Goal: Find specific page/section

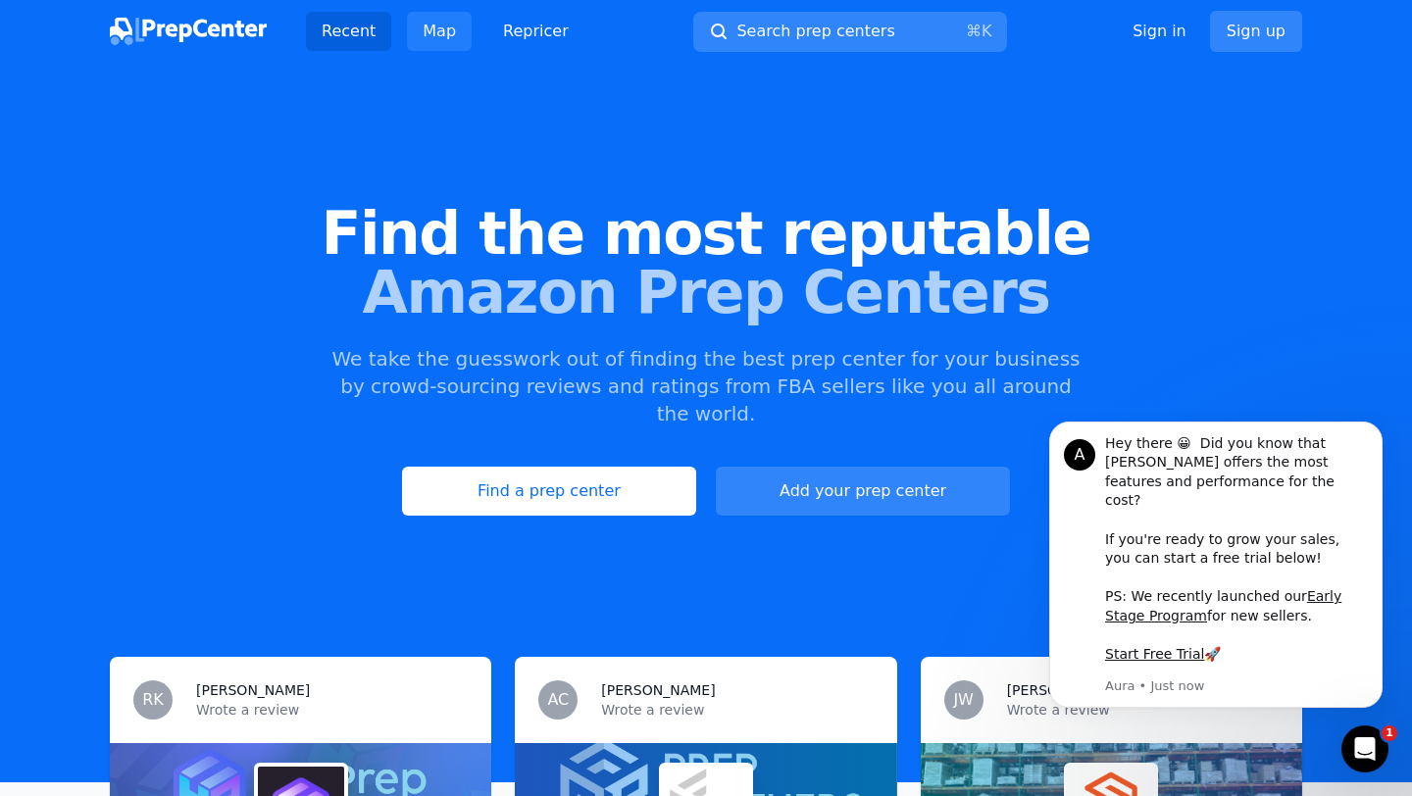
click at [425, 35] on link "Map" at bounding box center [439, 31] width 65 height 39
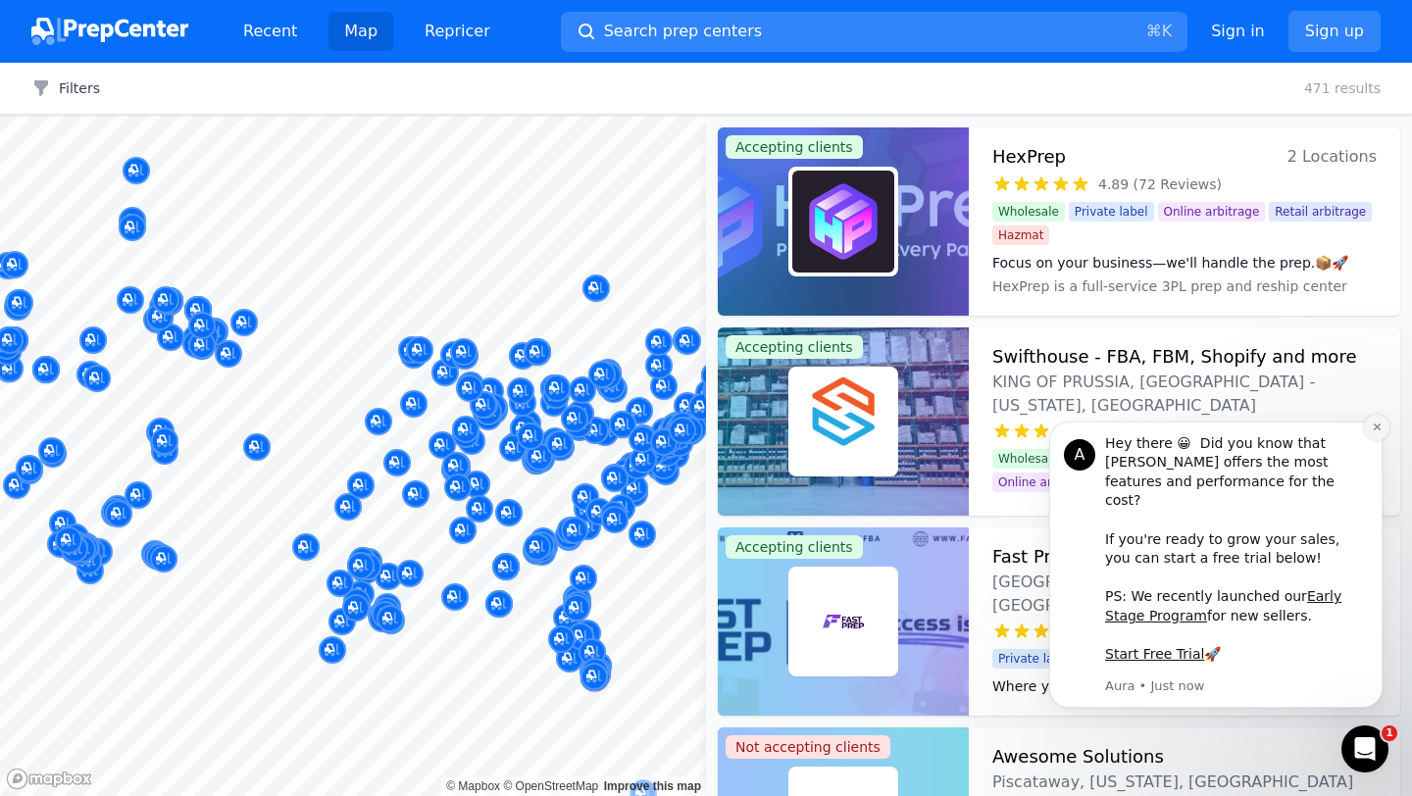
click at [1377, 433] on icon "Dismiss notification" at bounding box center [1377, 427] width 11 height 11
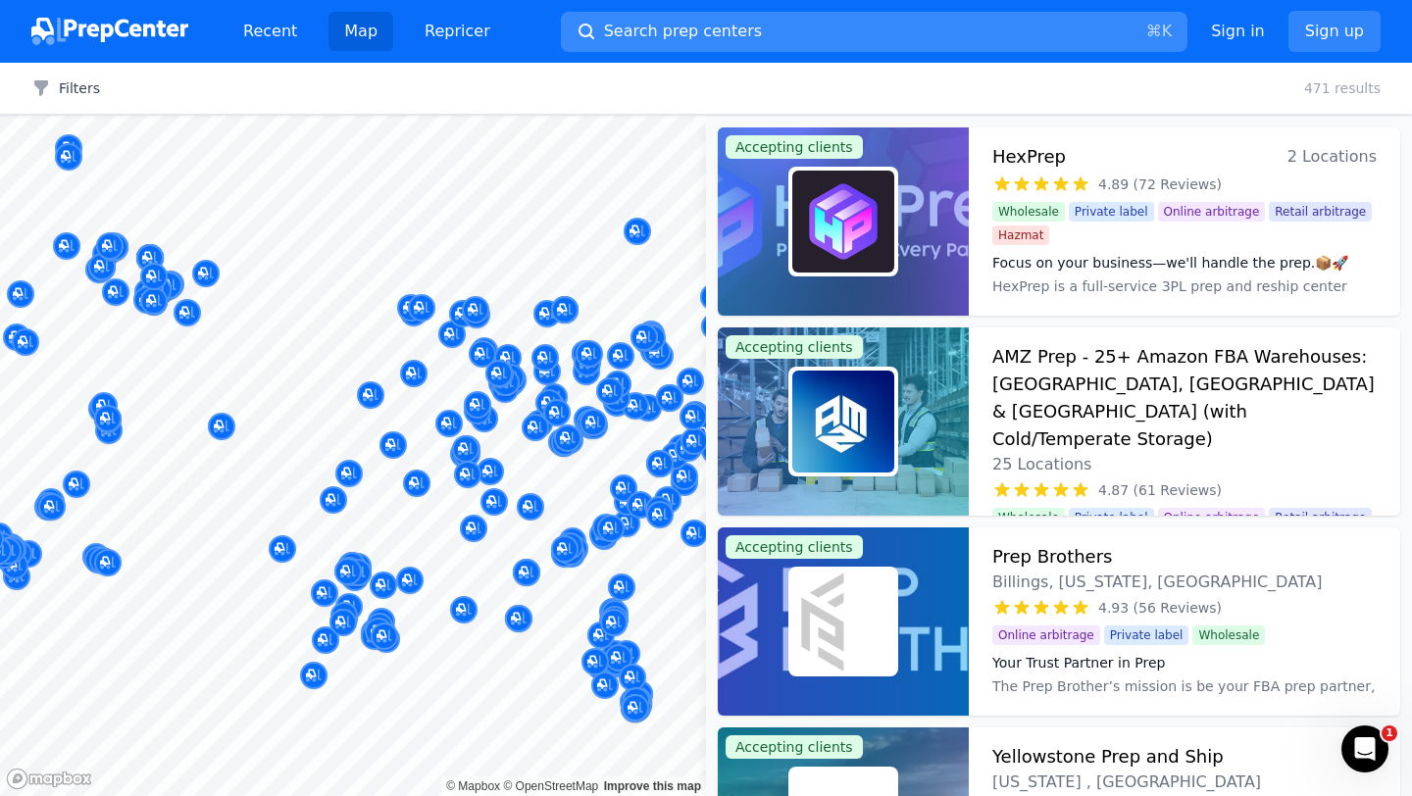
click at [938, 29] on button "Search prep centers ⌘ K" at bounding box center [874, 32] width 627 height 40
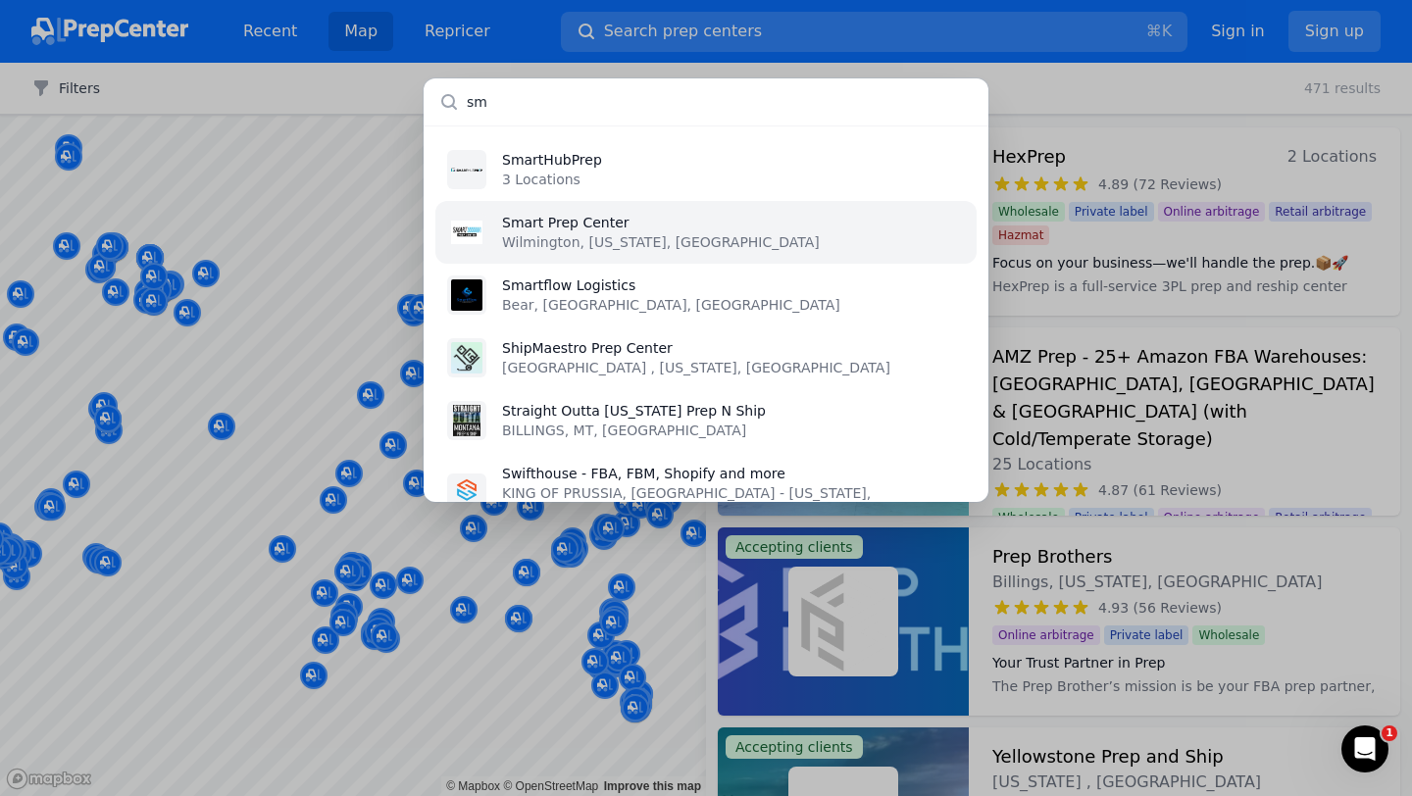
type input "sm"
click at [671, 226] on li "Smart Prep Center [GEOGRAPHIC_DATA], [US_STATE], [GEOGRAPHIC_DATA]" at bounding box center [705, 232] width 541 height 63
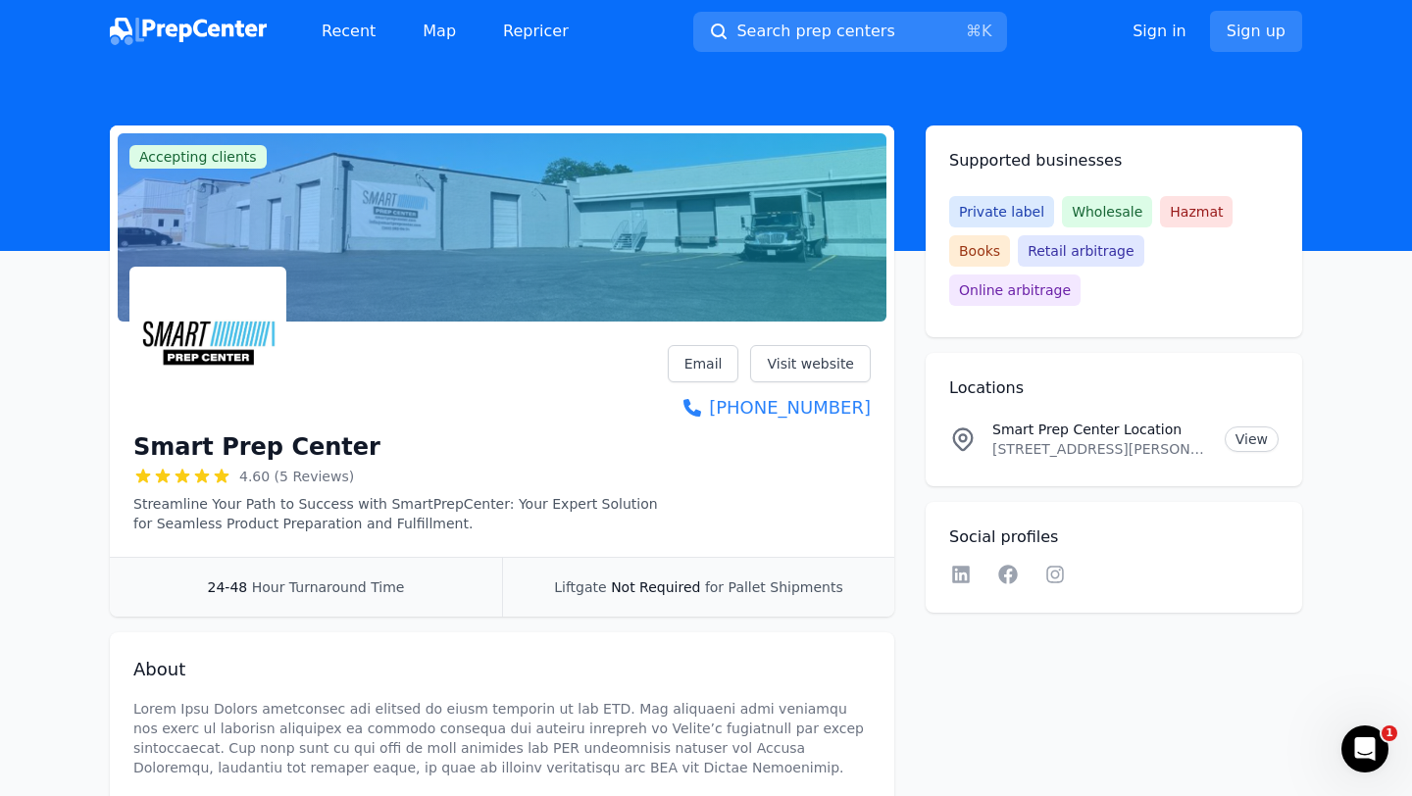
click at [1027, 439] on p "[STREET_ADDRESS][PERSON_NAME][US_STATE]" at bounding box center [1101, 449] width 217 height 20
click at [1264, 427] on link "View" at bounding box center [1252, 439] width 54 height 25
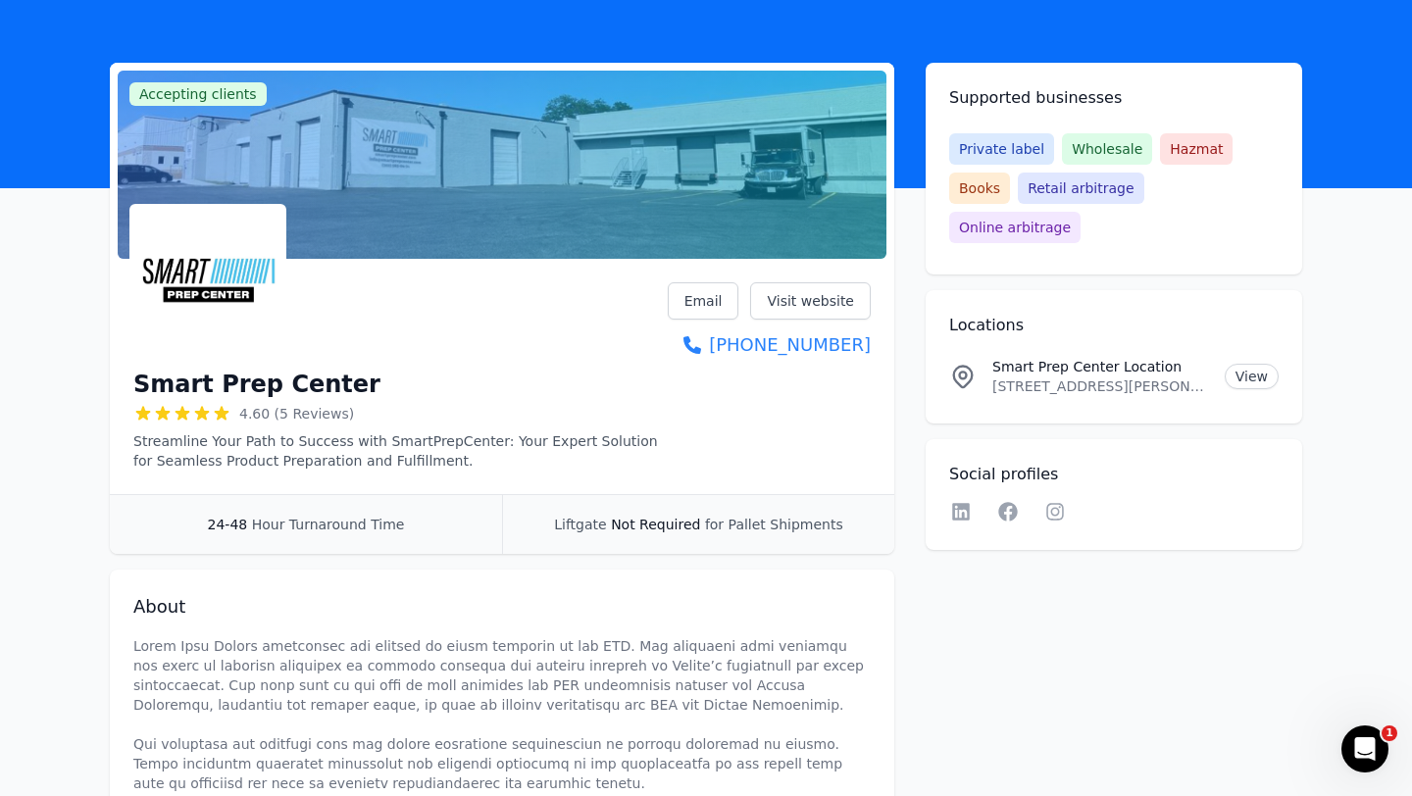
scroll to position [70, 0]
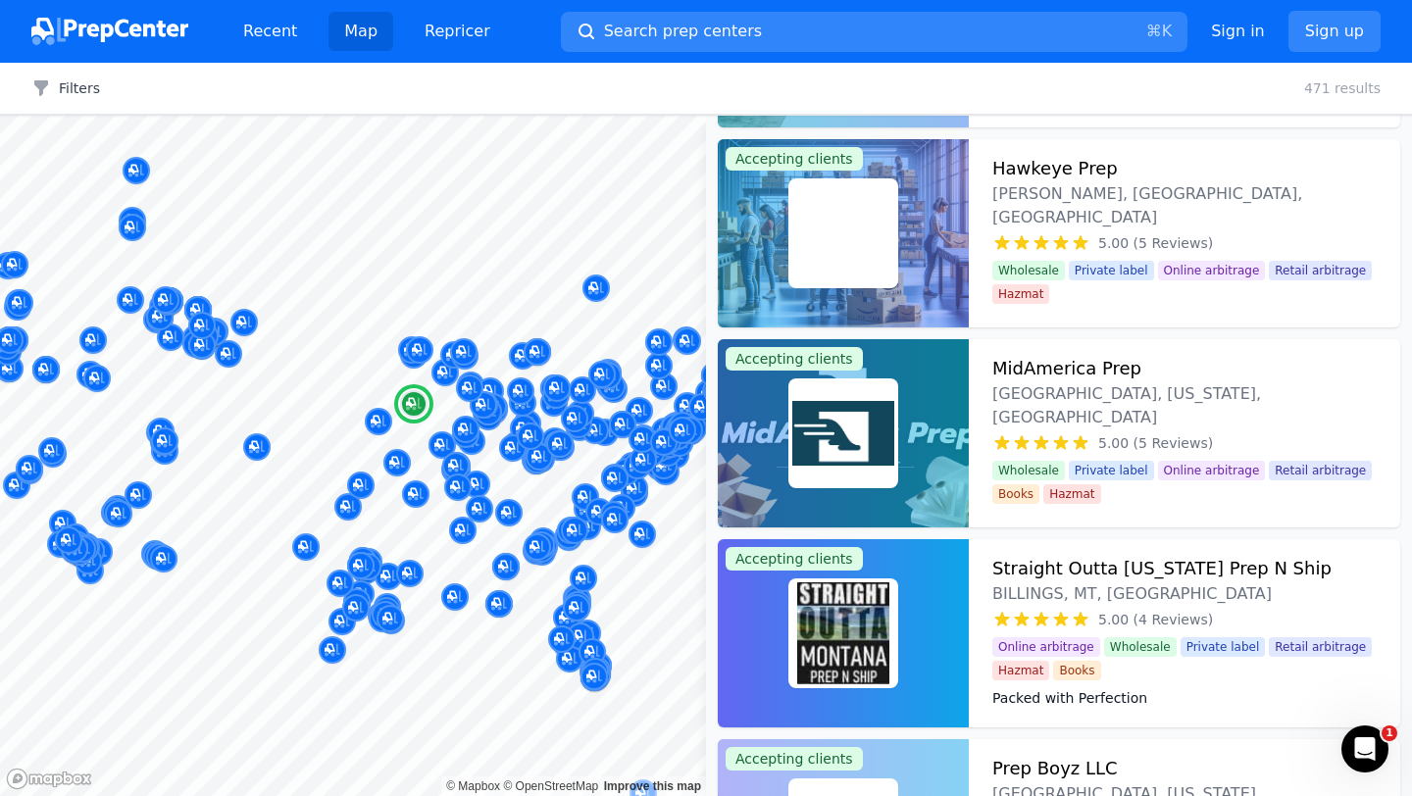
scroll to position [12179, 0]
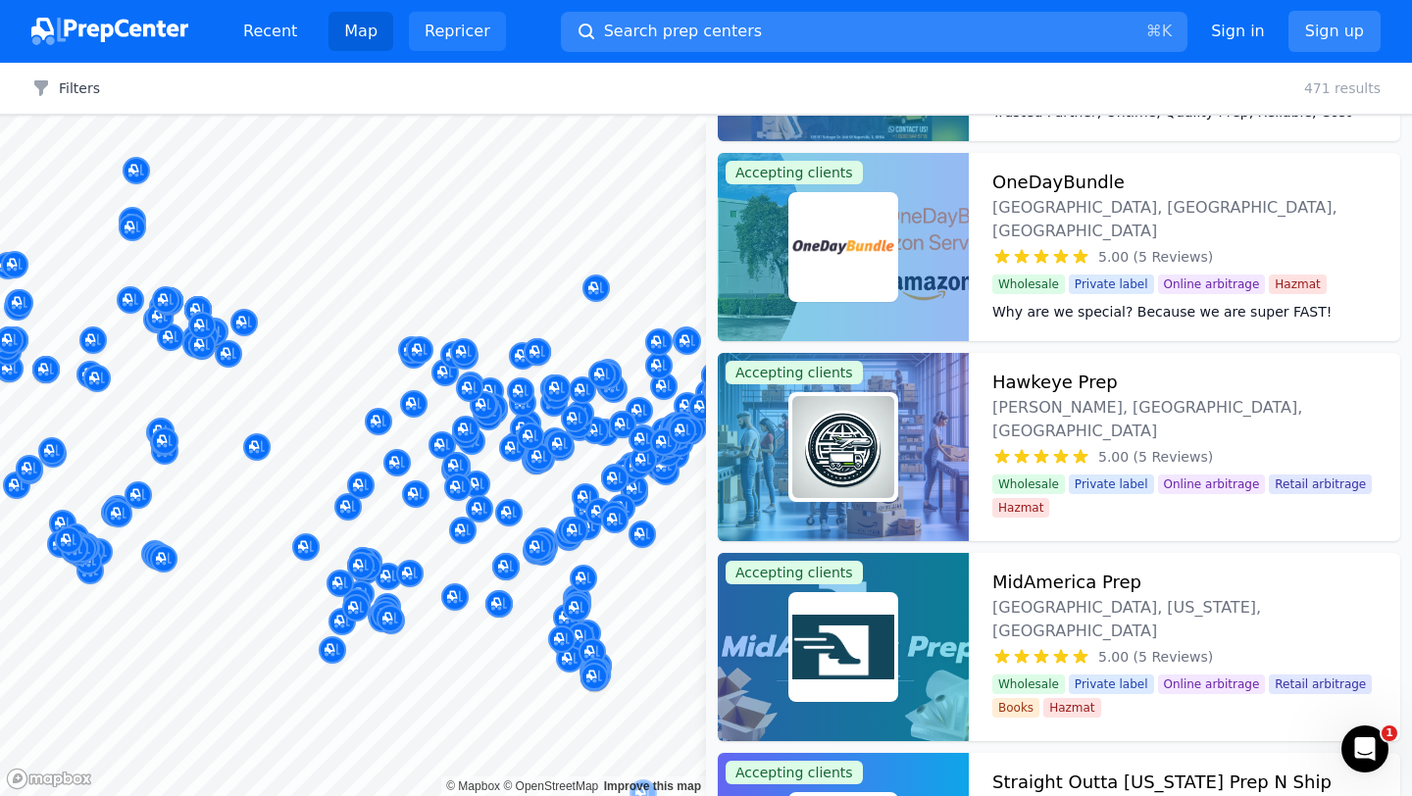
click at [464, 33] on link "Repricer" at bounding box center [457, 31] width 97 height 39
click at [272, 33] on link "Recent" at bounding box center [270, 31] width 85 height 39
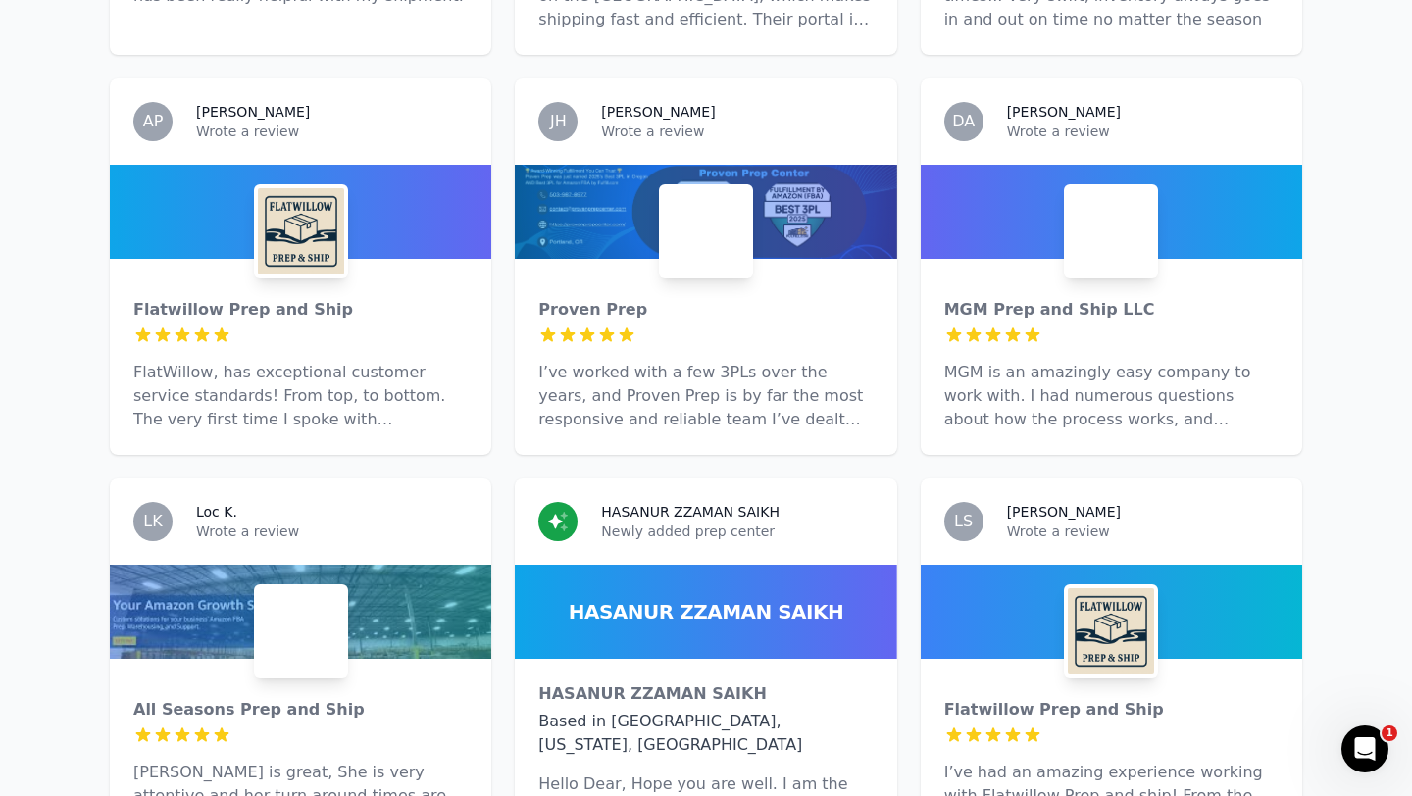
scroll to position [5653, 0]
